Goal: Find specific page/section: Find specific page/section

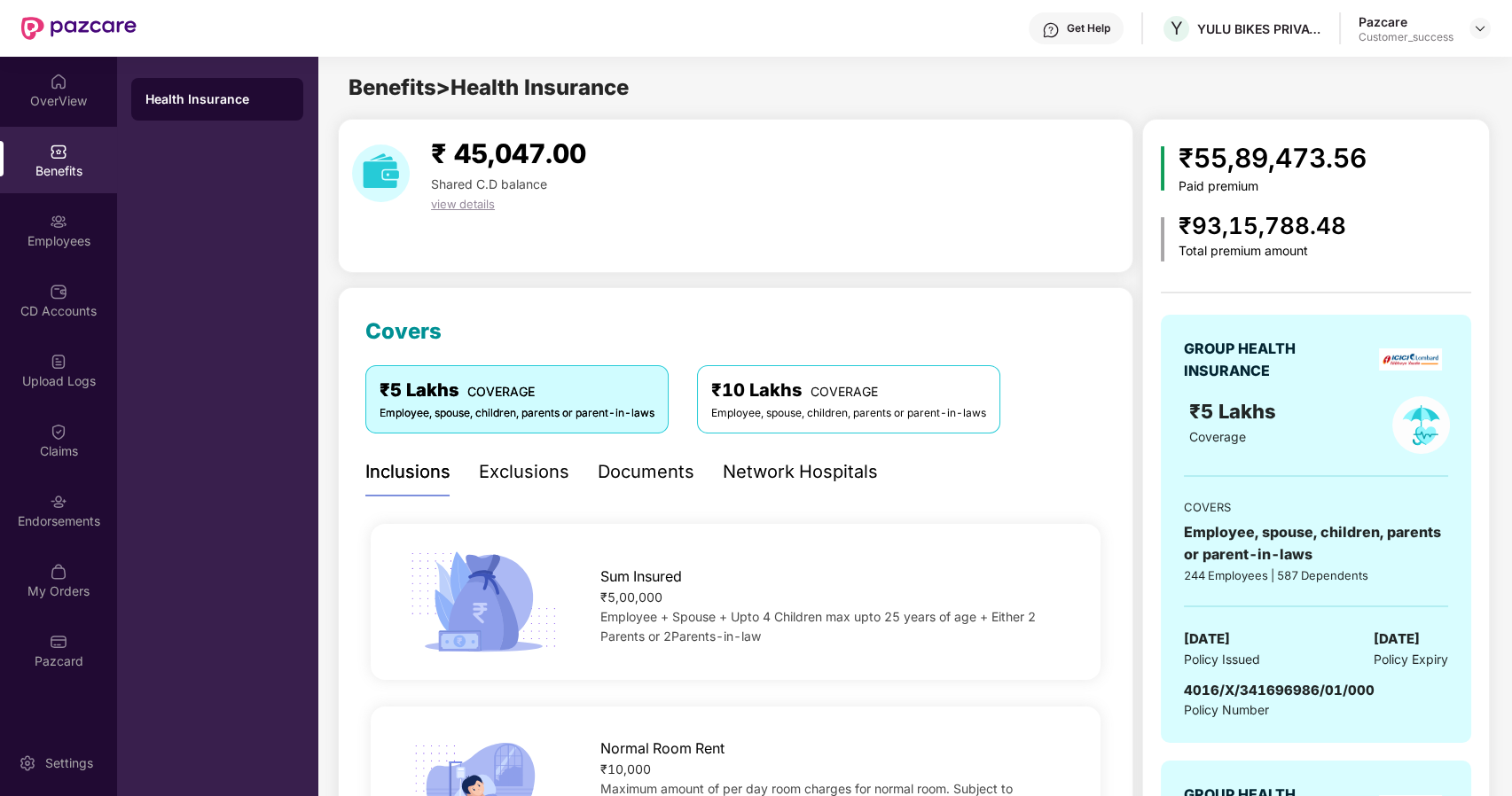
scroll to position [1835, 0]
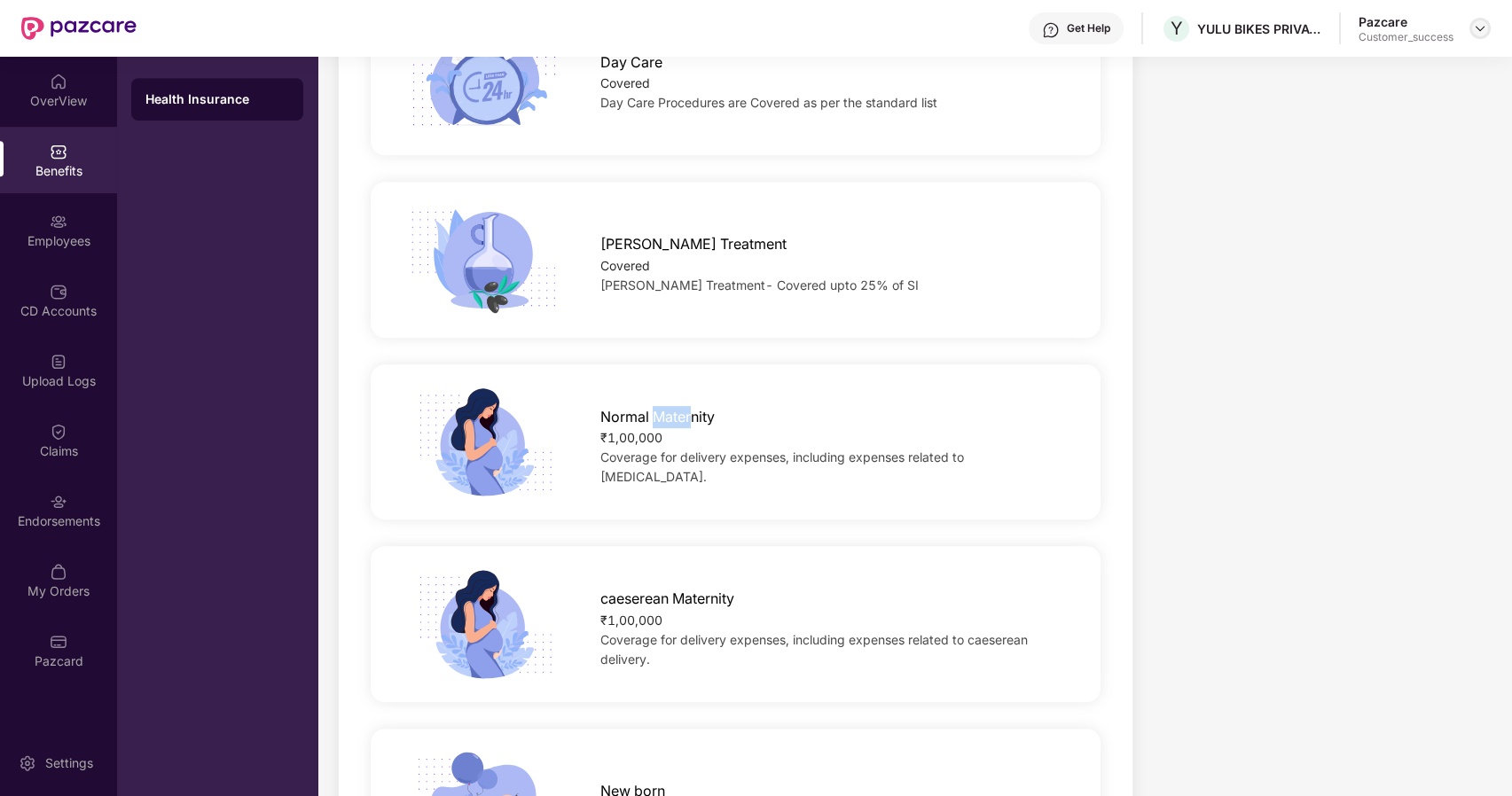
click at [1478, 28] on img at bounding box center [1480, 28] width 14 height 14
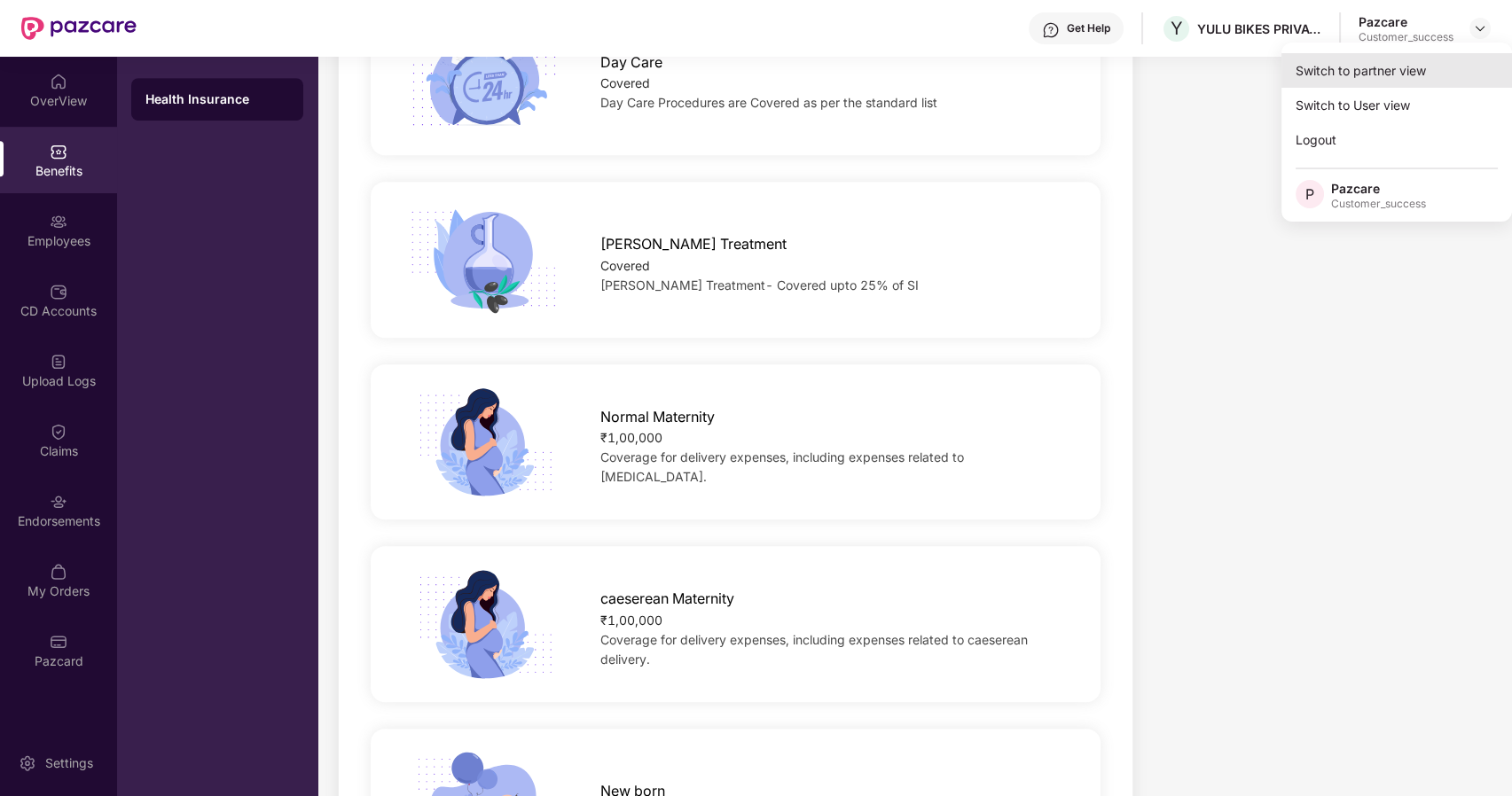
click at [1327, 77] on div "Switch to partner view" at bounding box center [1397, 70] width 230 height 34
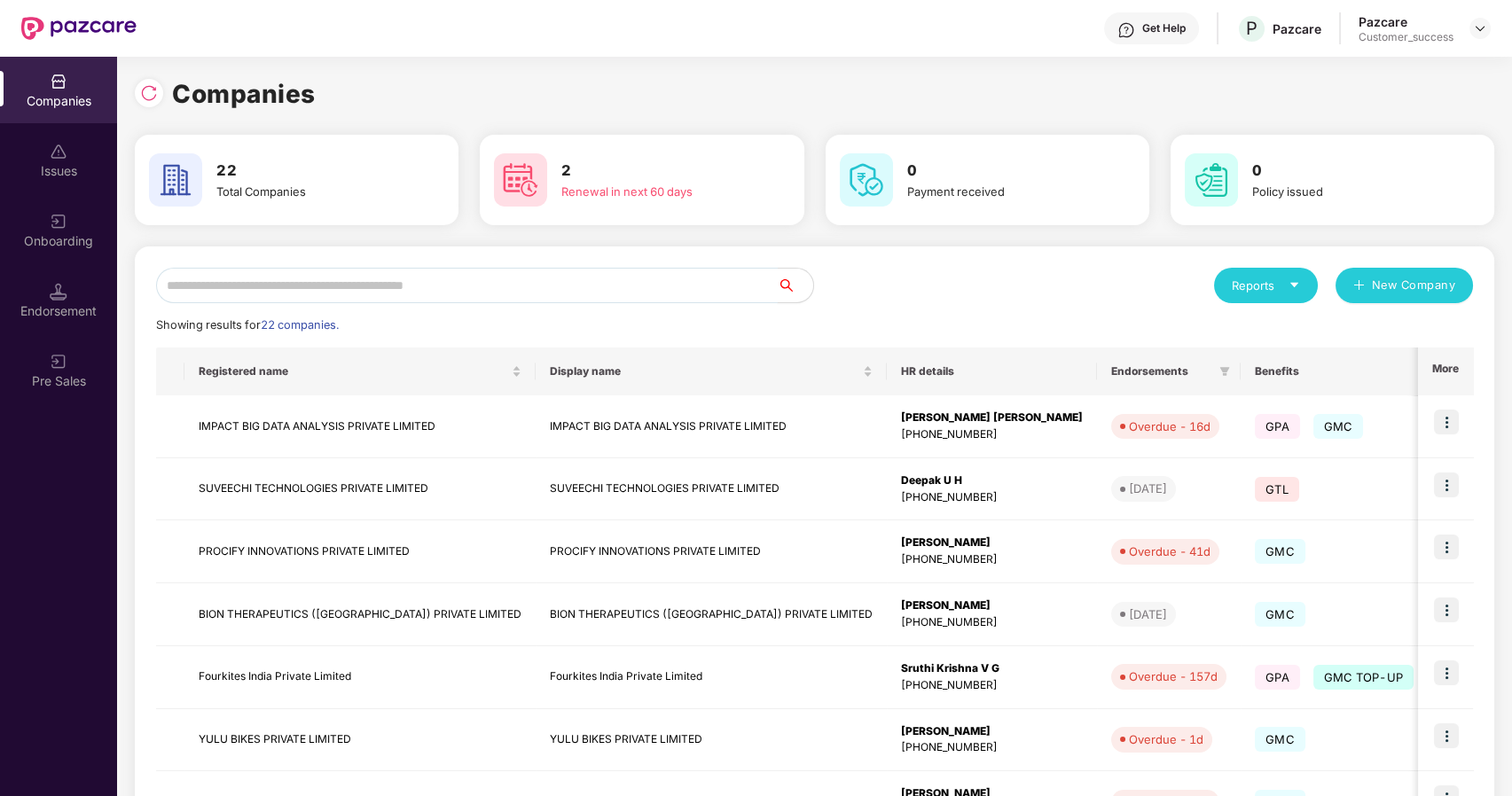
click at [542, 292] on input "text" at bounding box center [466, 285] width 621 height 35
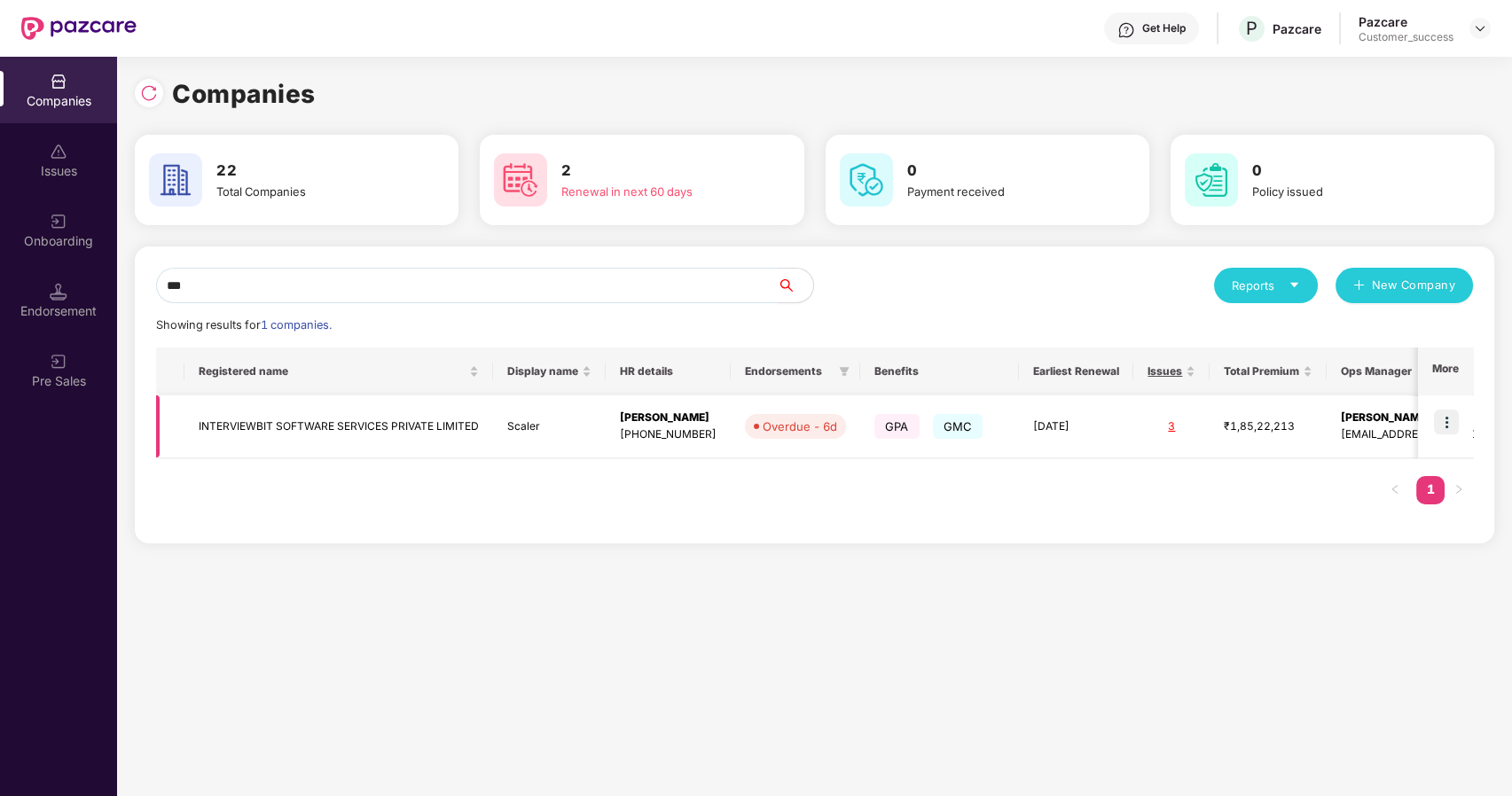
type input "***"
click at [292, 435] on td "INTERVIEWBIT SOFTWARE SERVICES PRIVATE LIMITED" at bounding box center [339, 427] width 308 height 63
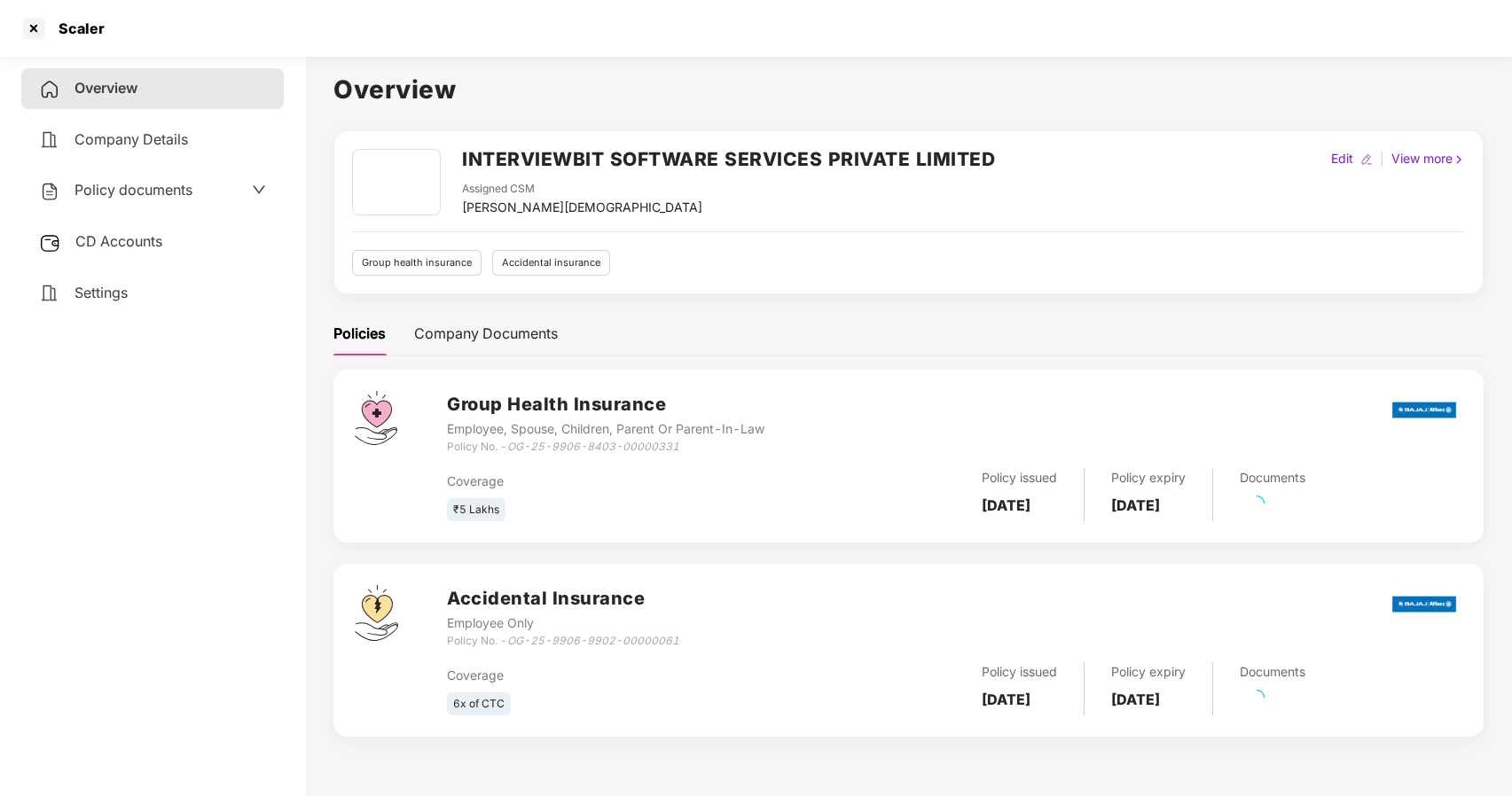
click at [142, 195] on span "Policy documents" at bounding box center [133, 189] width 118 height 18
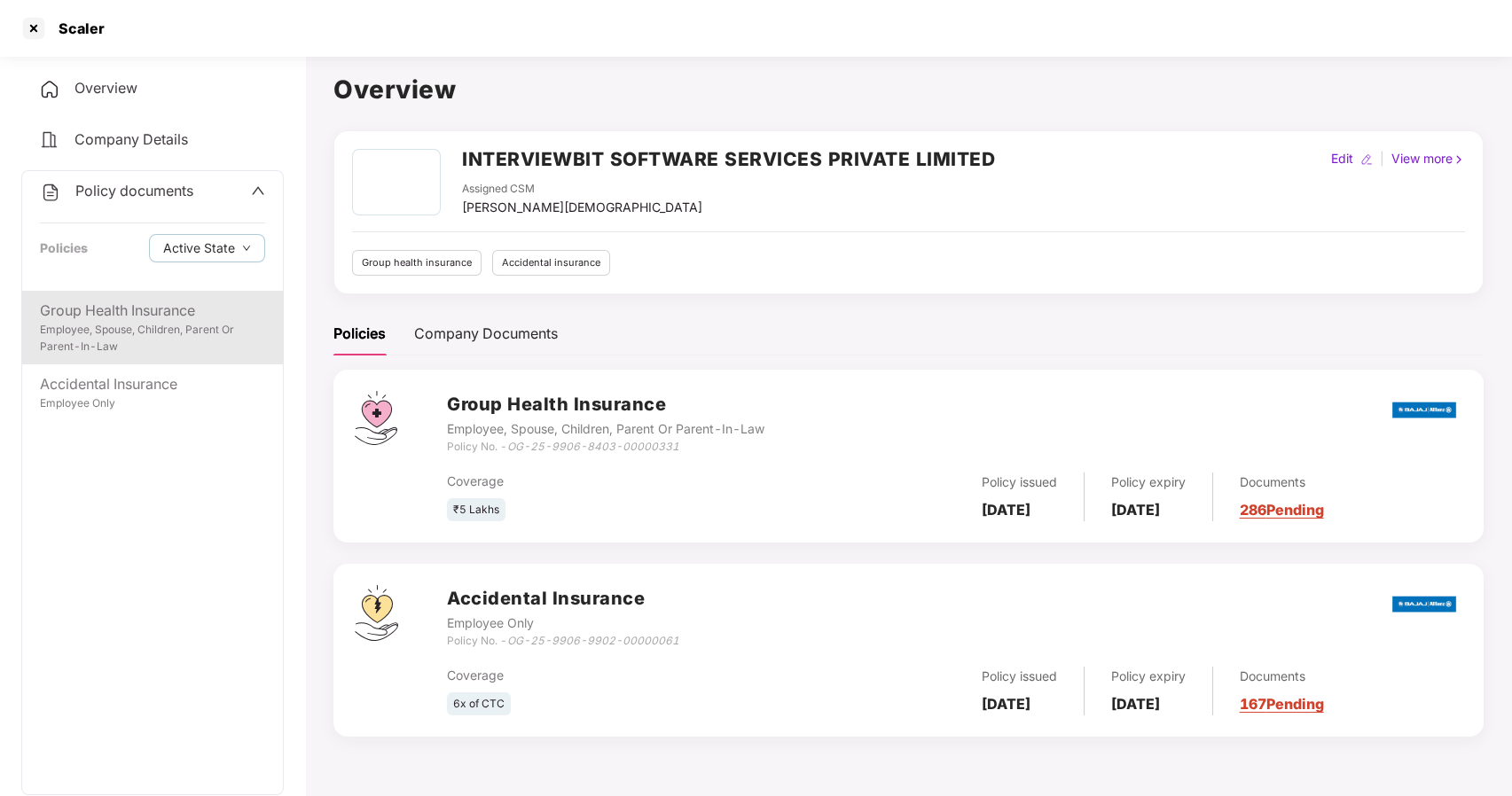
click at [135, 308] on div "Group Health Insurance" at bounding box center [152, 310] width 226 height 22
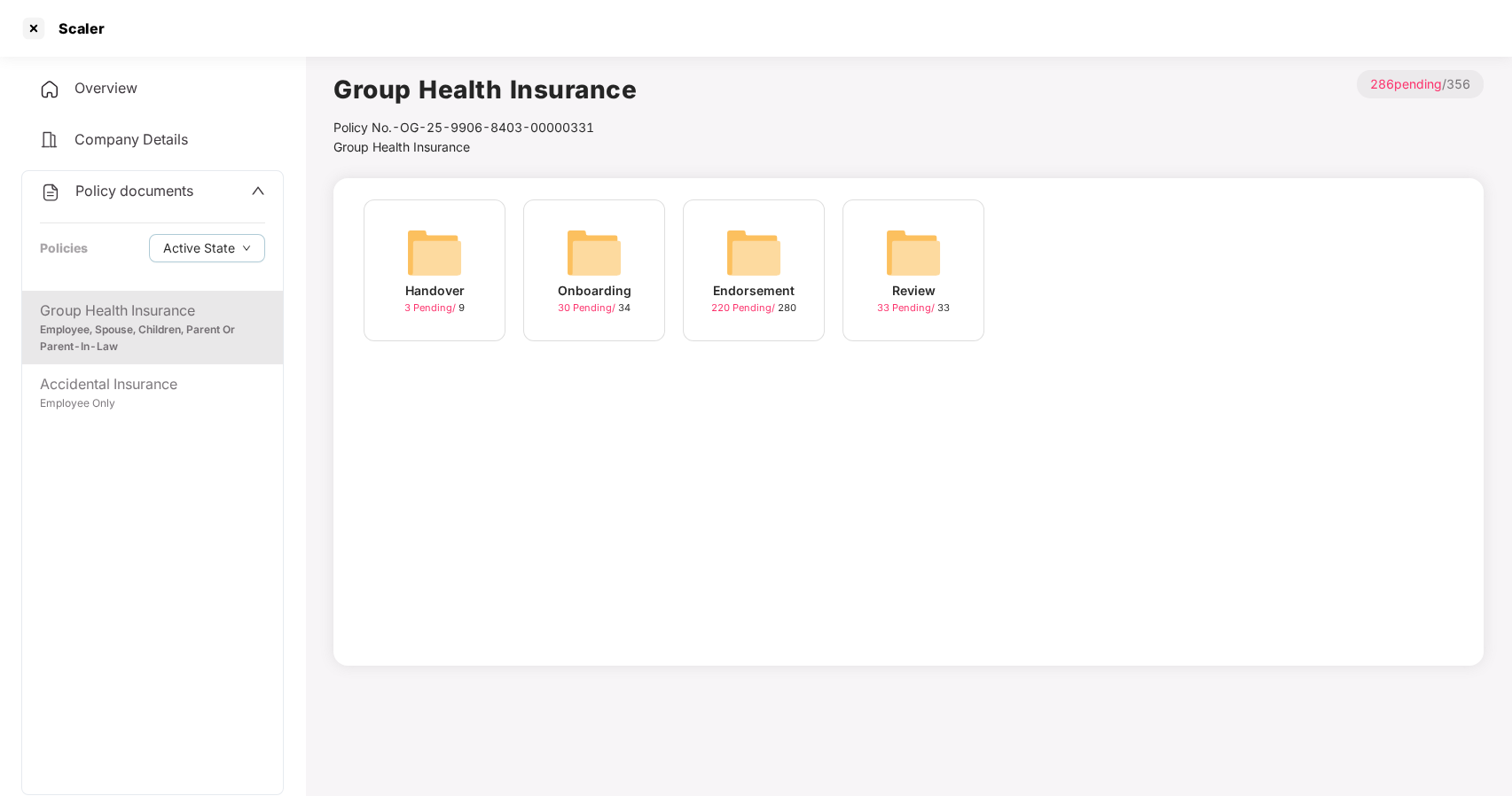
click at [583, 281] on div "Onboarding" at bounding box center [594, 290] width 73 height 20
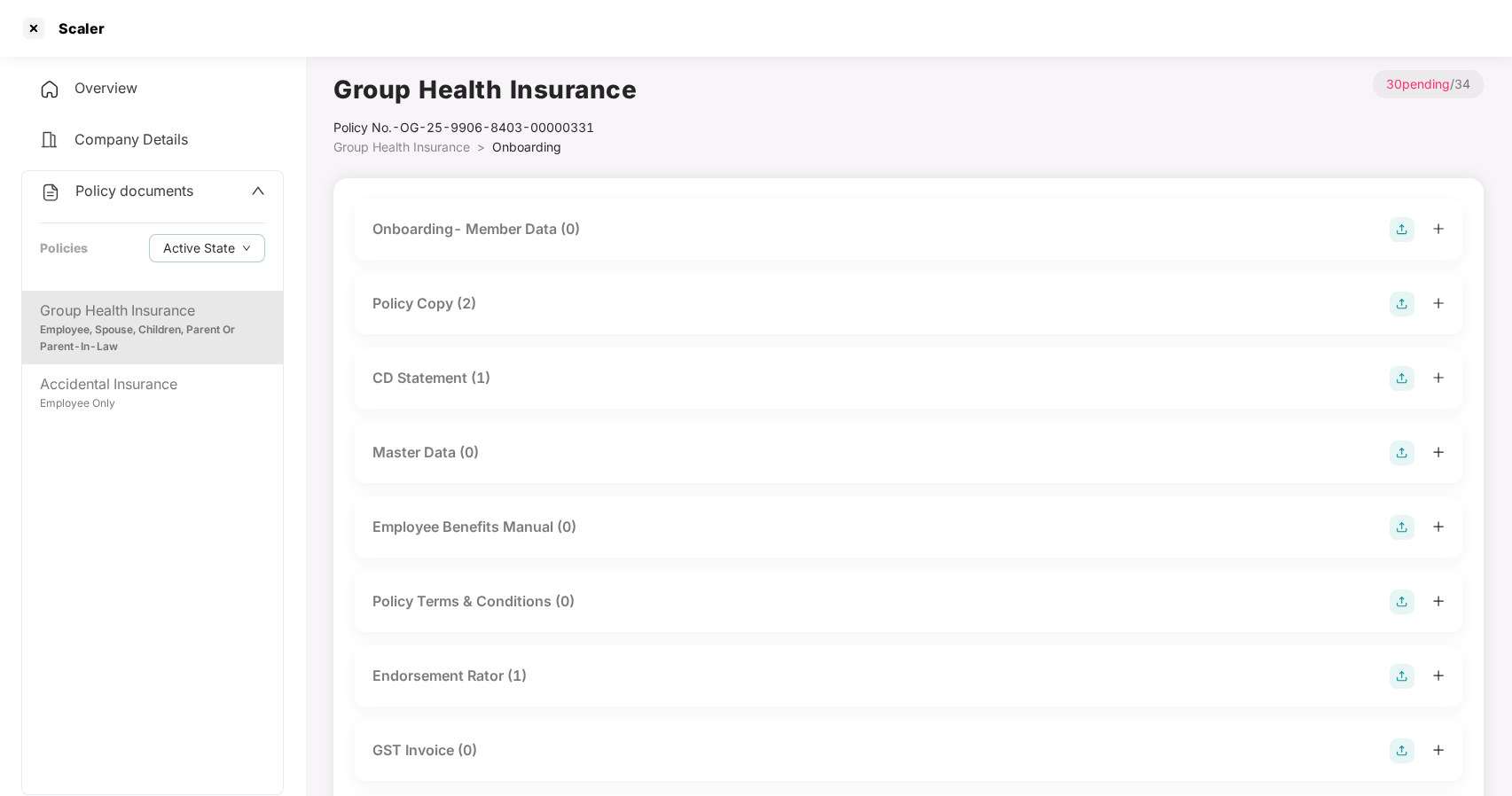
click at [440, 308] on div "Policy Copy (2)" at bounding box center [423, 303] width 104 height 22
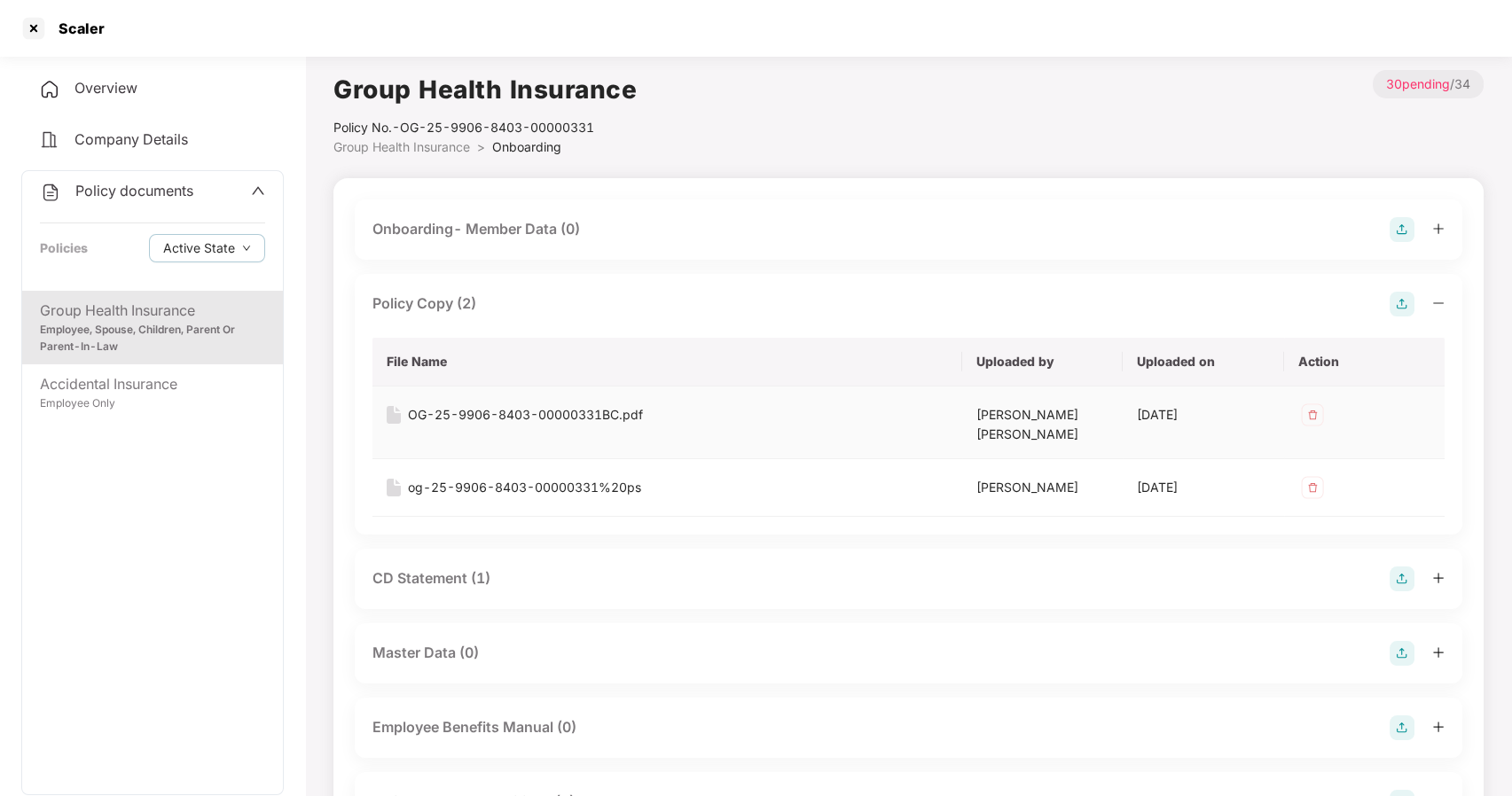
click at [466, 403] on td "OG-25-9906-8403-00000331BC.pdf" at bounding box center [667, 422] width 590 height 72
click at [481, 408] on div "OG-25-9906-8403-00000331BC.pdf" at bounding box center [525, 415] width 235 height 20
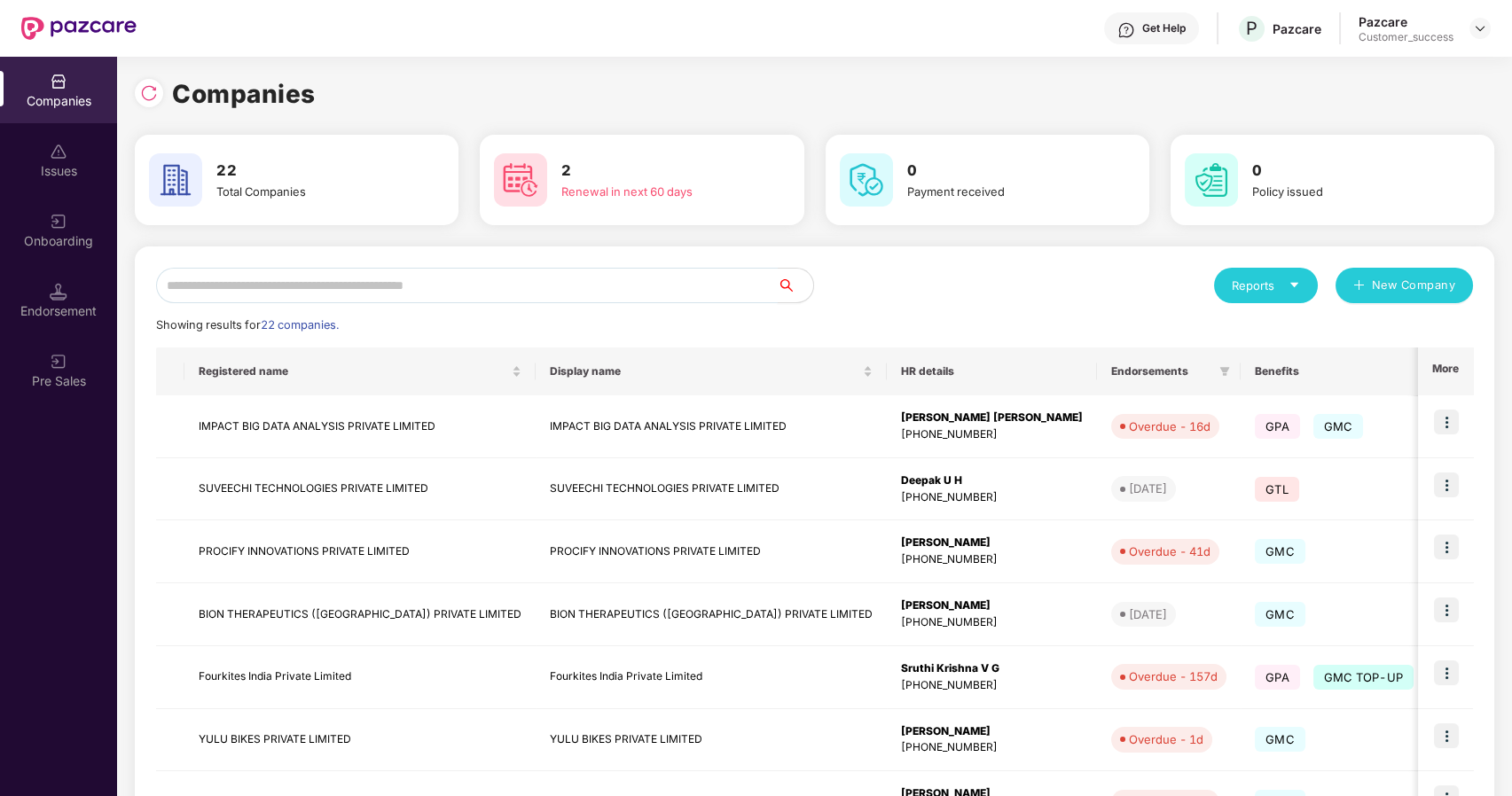
click at [262, 281] on input "text" at bounding box center [466, 285] width 621 height 35
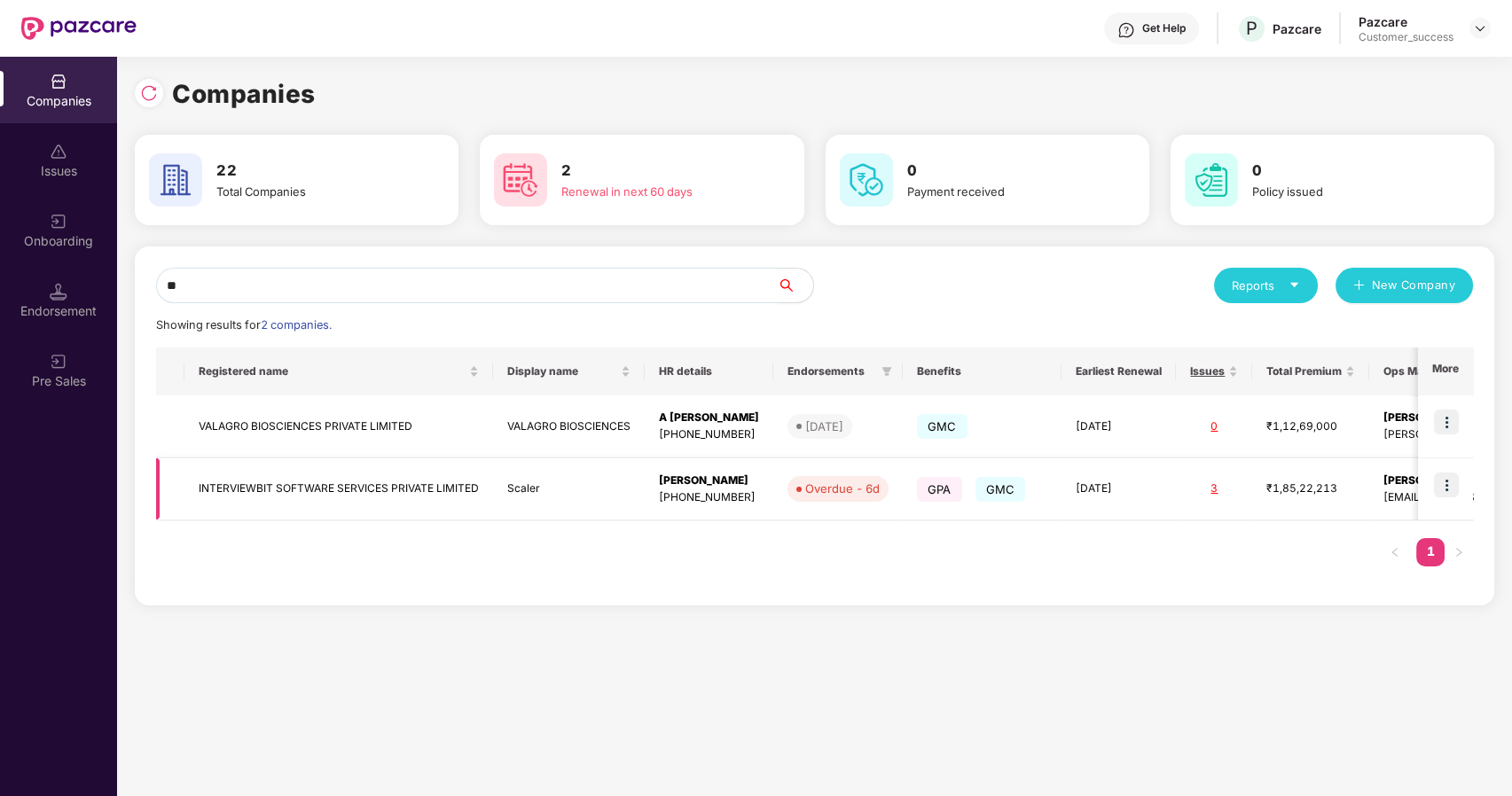
type input "**"
click at [1445, 482] on img at bounding box center [1446, 485] width 25 height 25
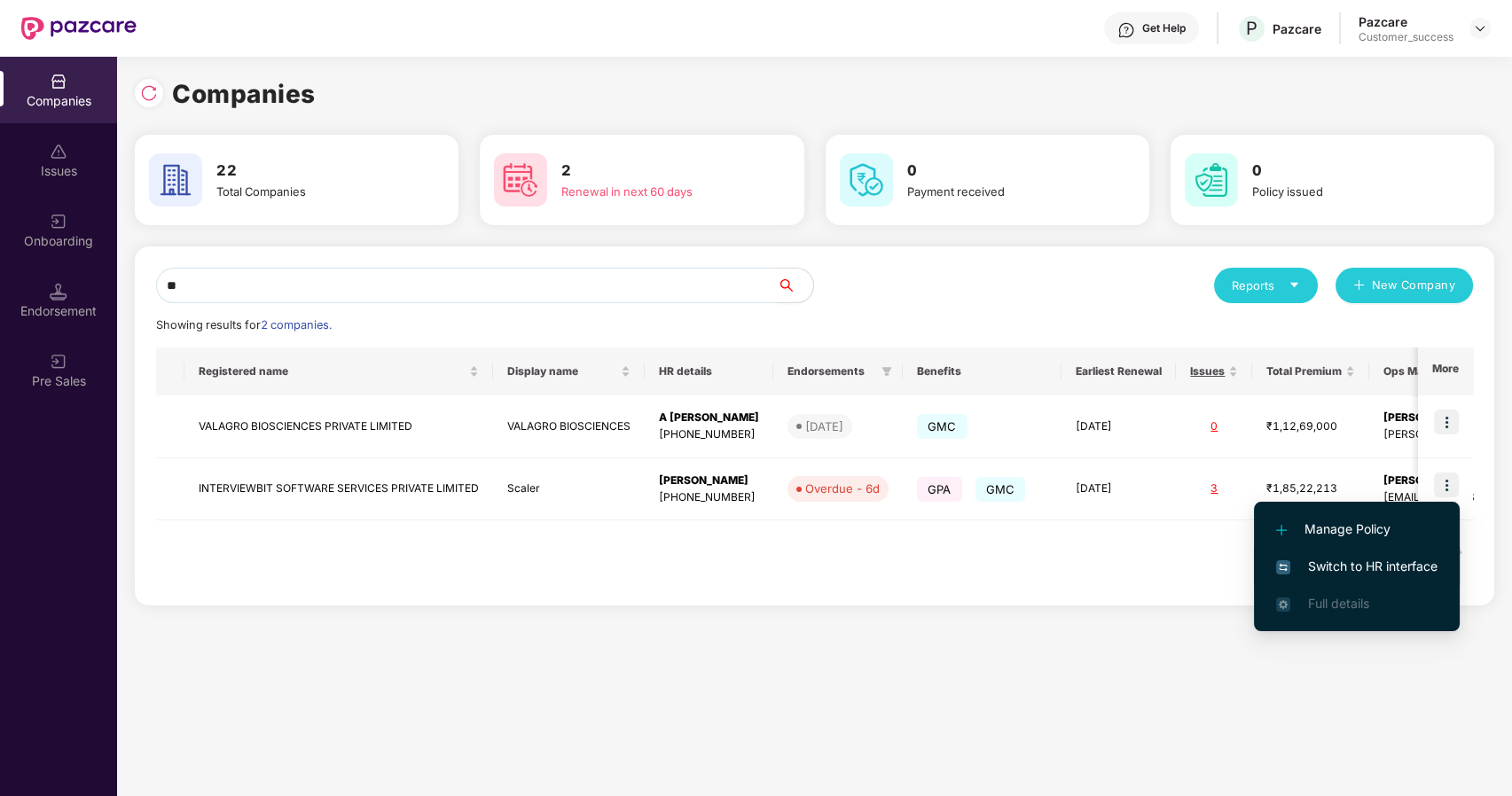
click at [1364, 554] on li "Switch to HR interface" at bounding box center [1357, 566] width 206 height 37
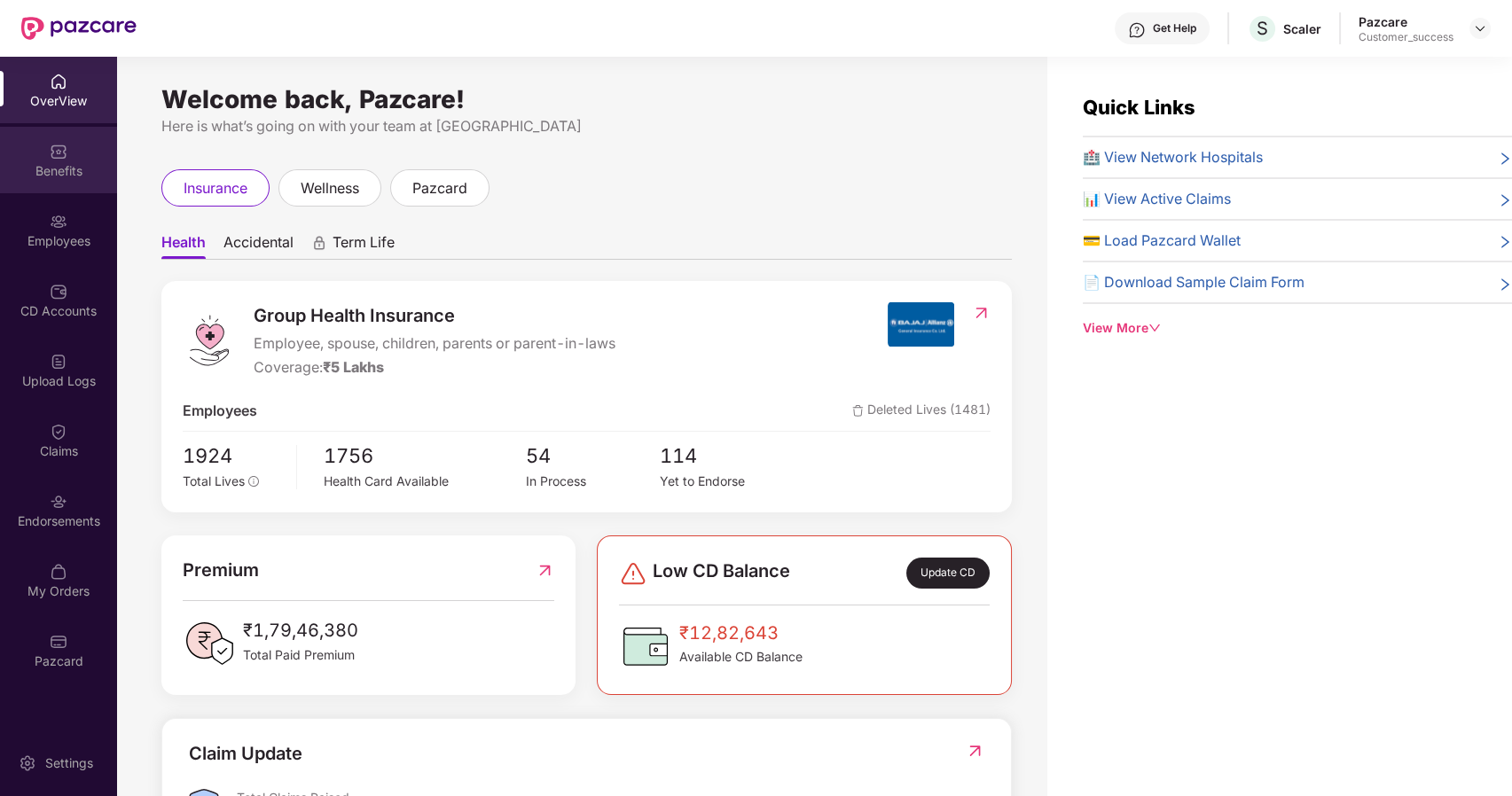
click at [63, 163] on div "Benefits" at bounding box center [58, 171] width 117 height 18
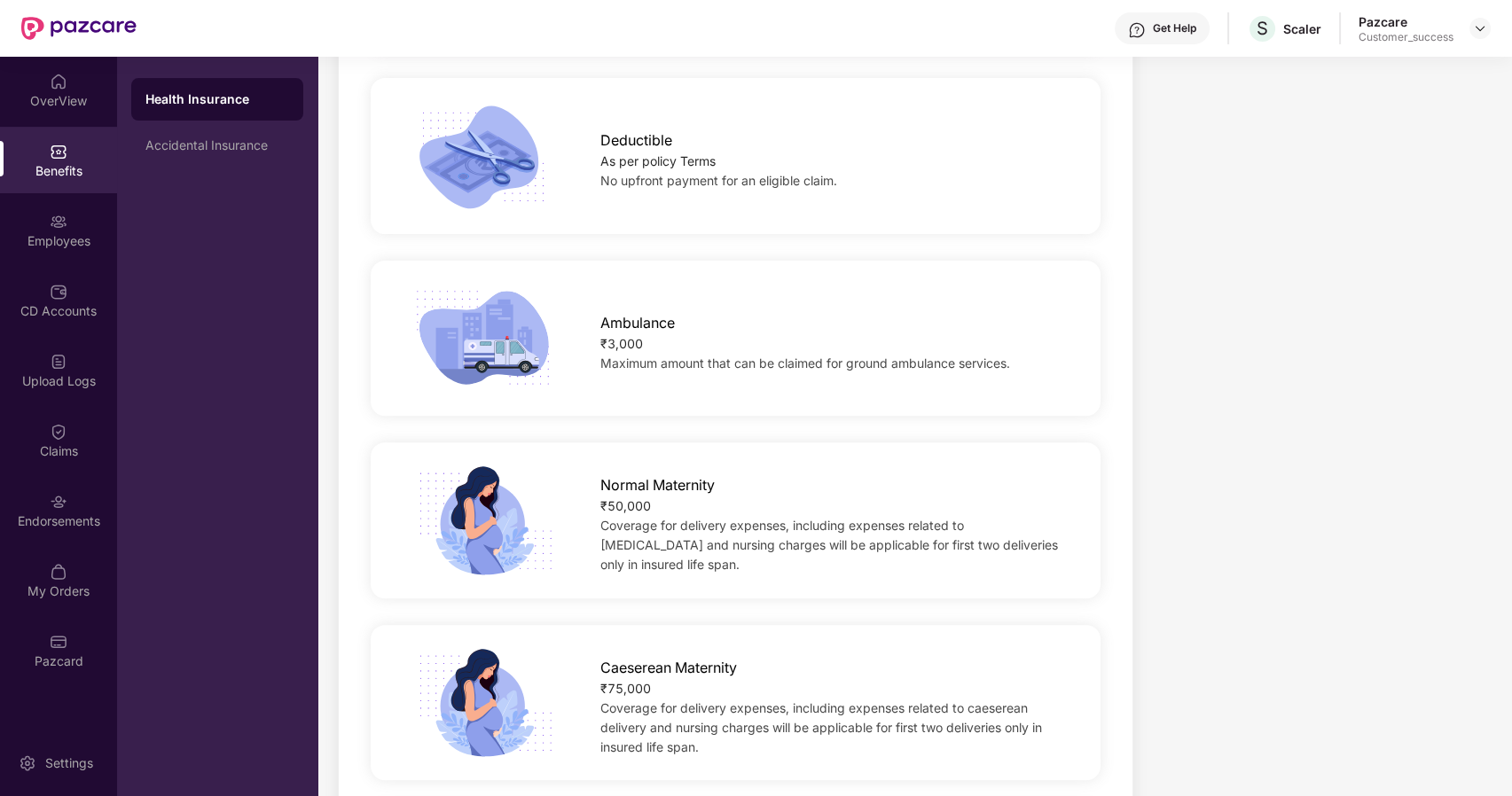
scroll to position [1469, 0]
